Goal: Task Accomplishment & Management: Complete application form

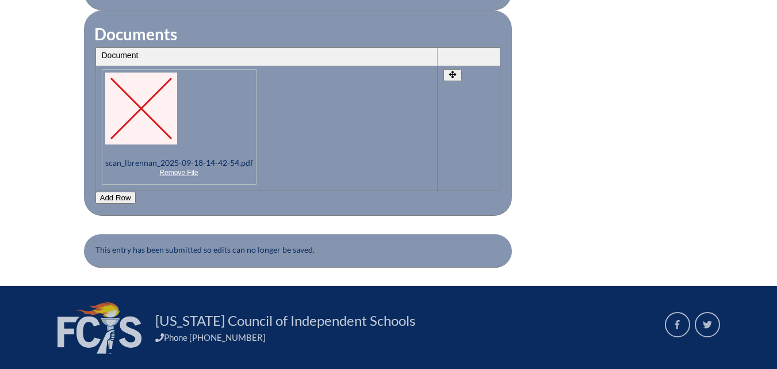
scroll to position [1252, 0]
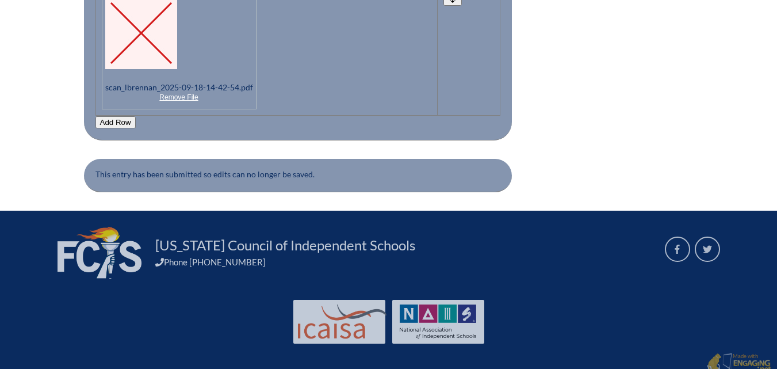
click at [109, 116] on button "Add Row" at bounding box center [115, 122] width 40 height 12
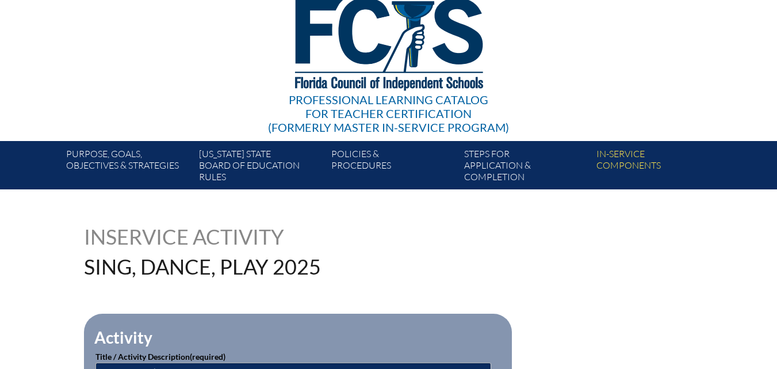
scroll to position [0, 0]
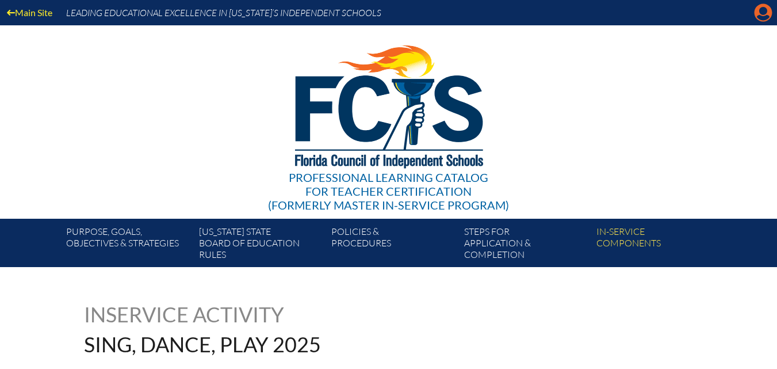
click at [760, 12] on icon "Manage account" at bounding box center [763, 12] width 18 height 18
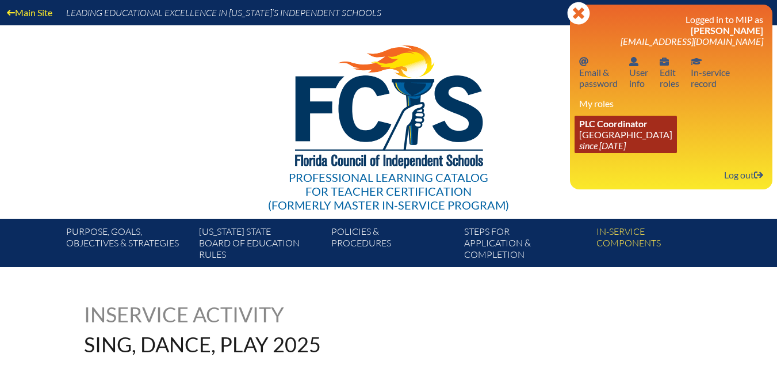
click at [626, 147] on icon "since [DATE]" at bounding box center [602, 145] width 47 height 11
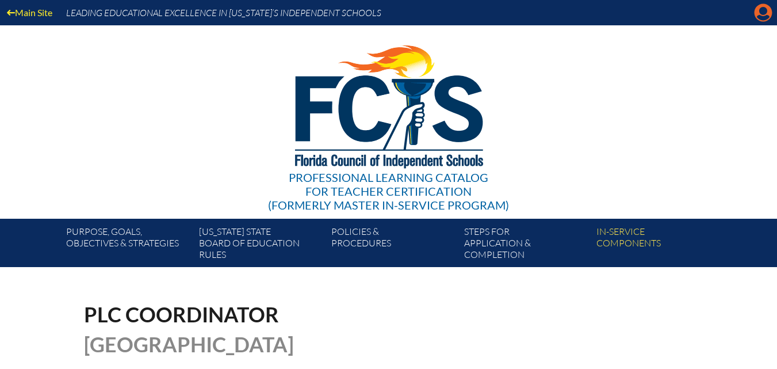
click at [762, 12] on icon "Manage account" at bounding box center [763, 12] width 18 height 18
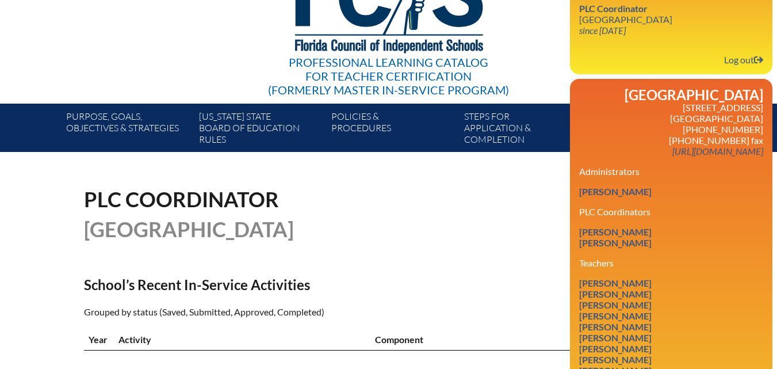
scroll to position [172, 0]
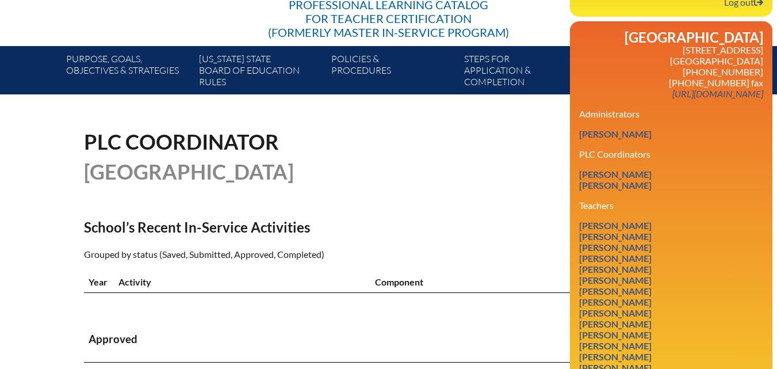
click at [642, 266] on link "Lisa Joy Butler" at bounding box center [615, 258] width 82 height 16
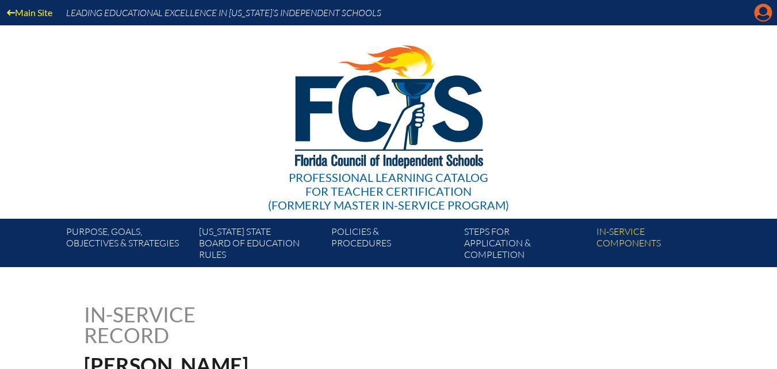
click at [761, 14] on icon at bounding box center [763, 13] width 18 height 18
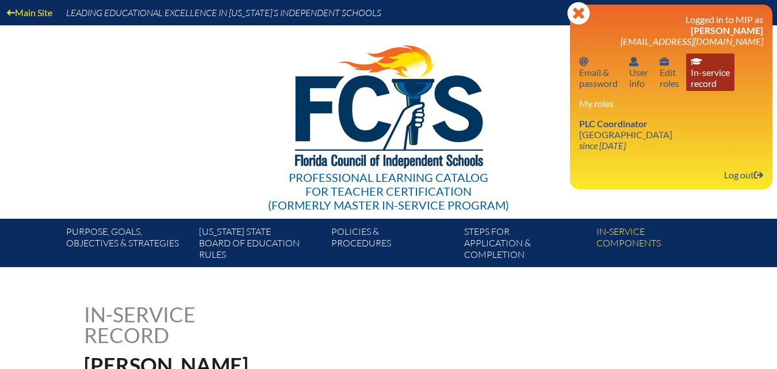
click at [720, 82] on link "In-service record In-service record" at bounding box center [710, 71] width 48 height 37
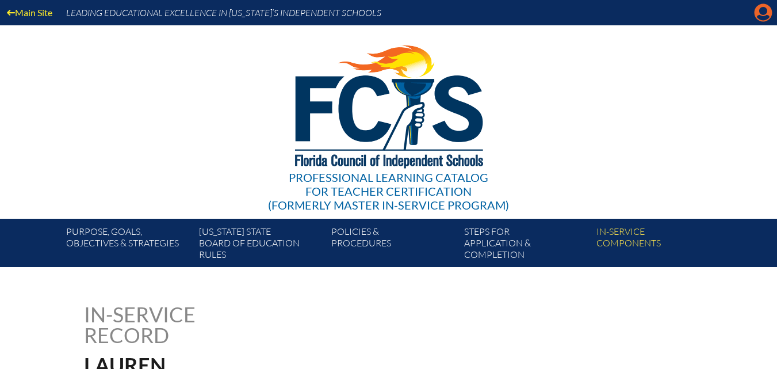
click at [760, 13] on icon at bounding box center [763, 13] width 18 height 18
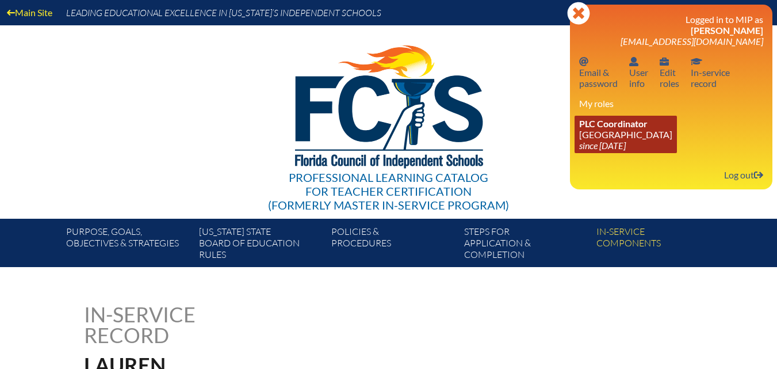
click at [627, 132] on link "PLC Coordinator [GEOGRAPHIC_DATA] since [DATE]" at bounding box center [625, 134] width 102 height 37
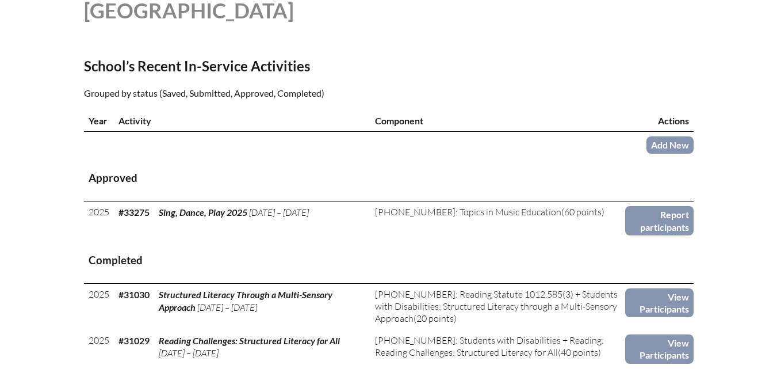
scroll to position [402, 0]
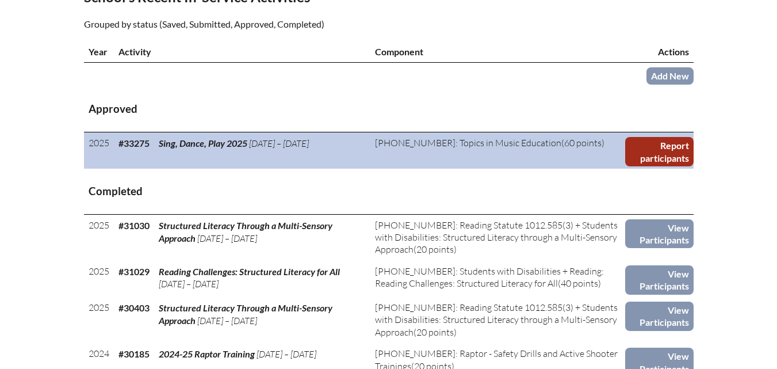
click at [635, 162] on link "Report participants" at bounding box center [659, 151] width 68 height 29
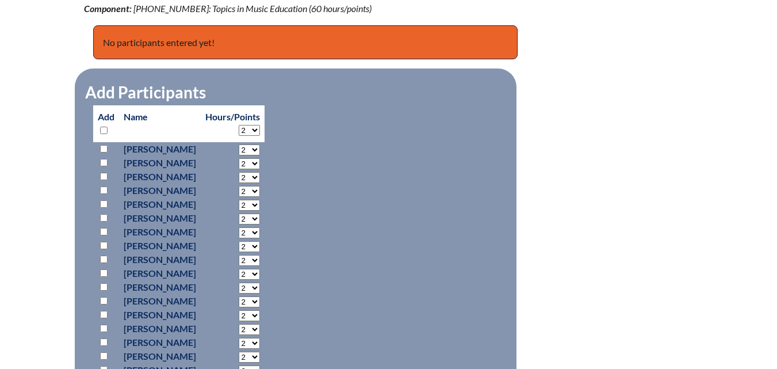
scroll to position [460, 0]
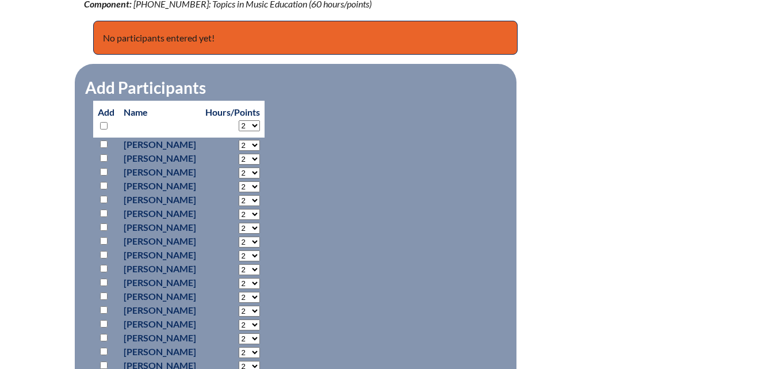
click at [105, 200] on input "checkbox" at bounding box center [103, 198] width 7 height 7
checkbox input "true"
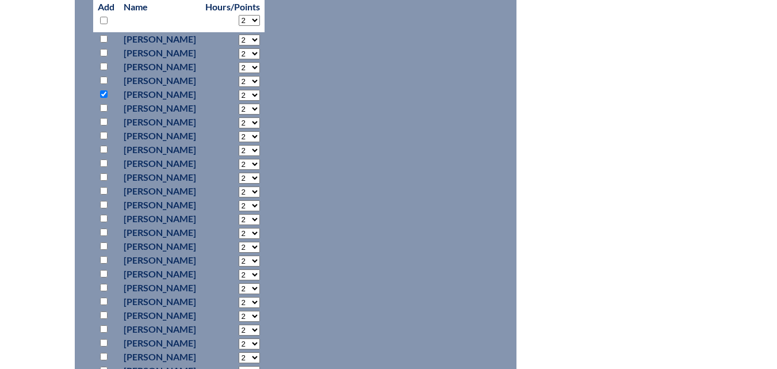
scroll to position [575, 0]
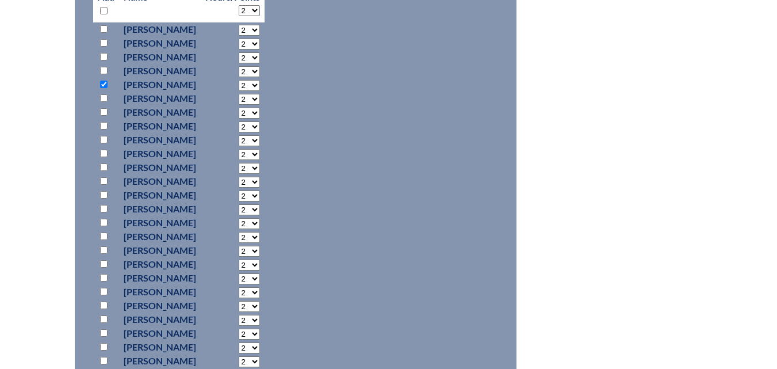
click at [260, 71] on select "2 3 4 5 6 7 8 9 10 11 12 13 14 15 16 17 18 19 20 21 22 23" at bounding box center [249, 71] width 21 height 11
click at [196, 81] on p "Lisa Butler" at bounding box center [160, 85] width 72 height 14
click at [260, 82] on select "2 3 4 5 6 7 8 9 10 11 12 13 14 15 16 17 18 19 20 21 22 23" at bounding box center [249, 85] width 21 height 11
select select "34"
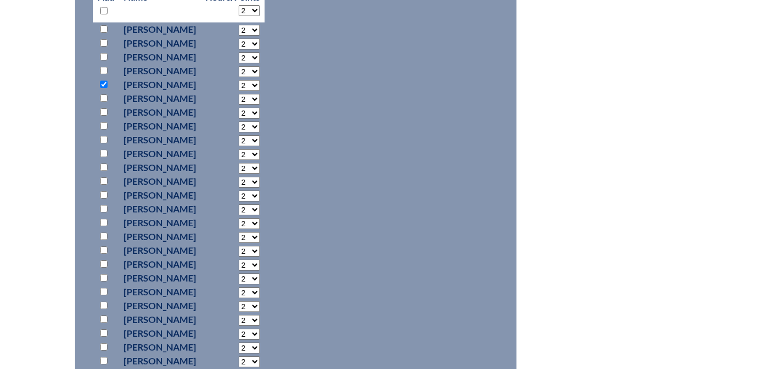
click at [260, 80] on select "2 3 4 5 6 7 8 9 10 11 12 13 14 15 16 17 18 19 20 21 22 23" at bounding box center [249, 85] width 21 height 11
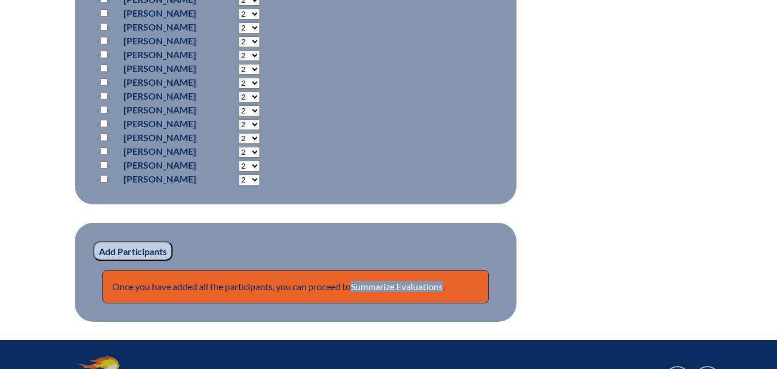
scroll to position [862, 0]
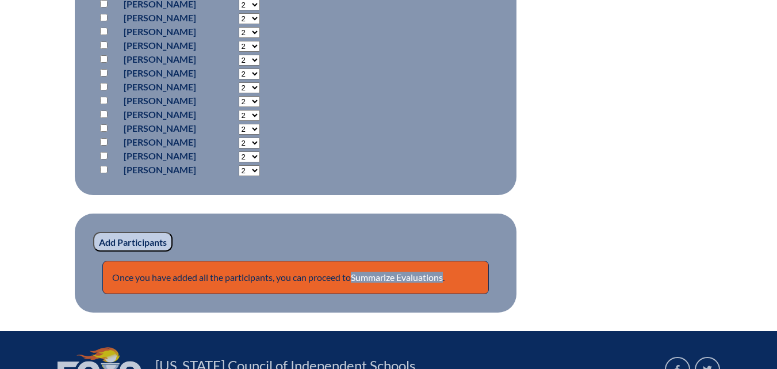
click at [134, 245] on input "Add Participants" at bounding box center [132, 242] width 79 height 20
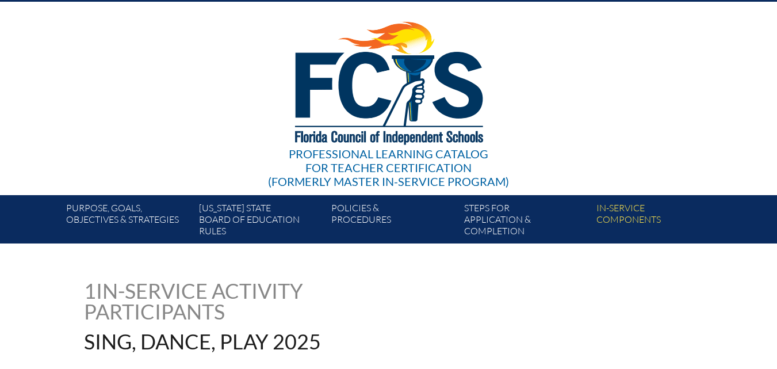
scroll to position [3, 0]
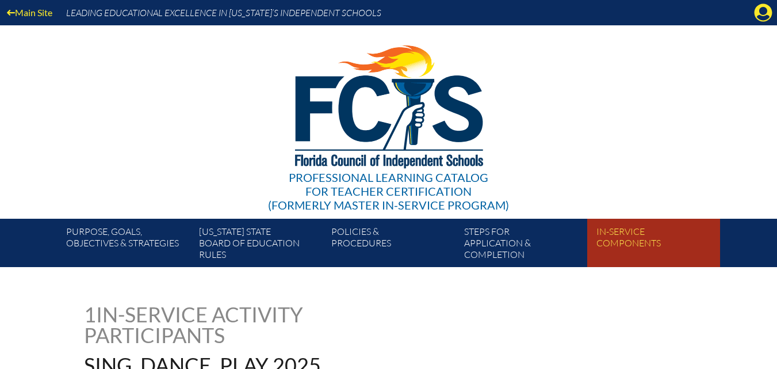
click at [639, 251] on link "In-service components" at bounding box center [658, 245] width 132 height 44
